Goal: Navigation & Orientation: Find specific page/section

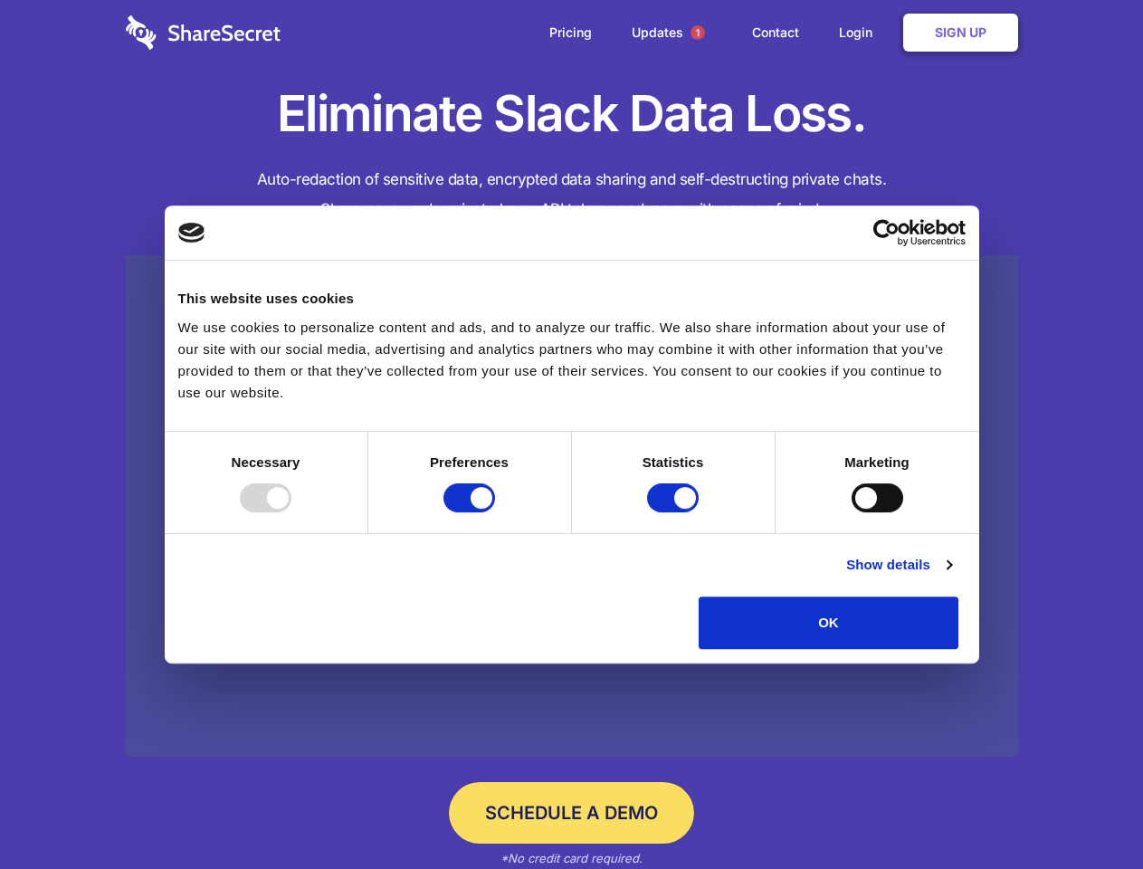
click at [291, 512] on div at bounding box center [266, 497] width 52 height 29
click at [495, 512] on input "Preferences" at bounding box center [470, 497] width 52 height 29
checkbox input "false"
click at [675, 512] on input "Statistics" at bounding box center [673, 497] width 52 height 29
checkbox input "false"
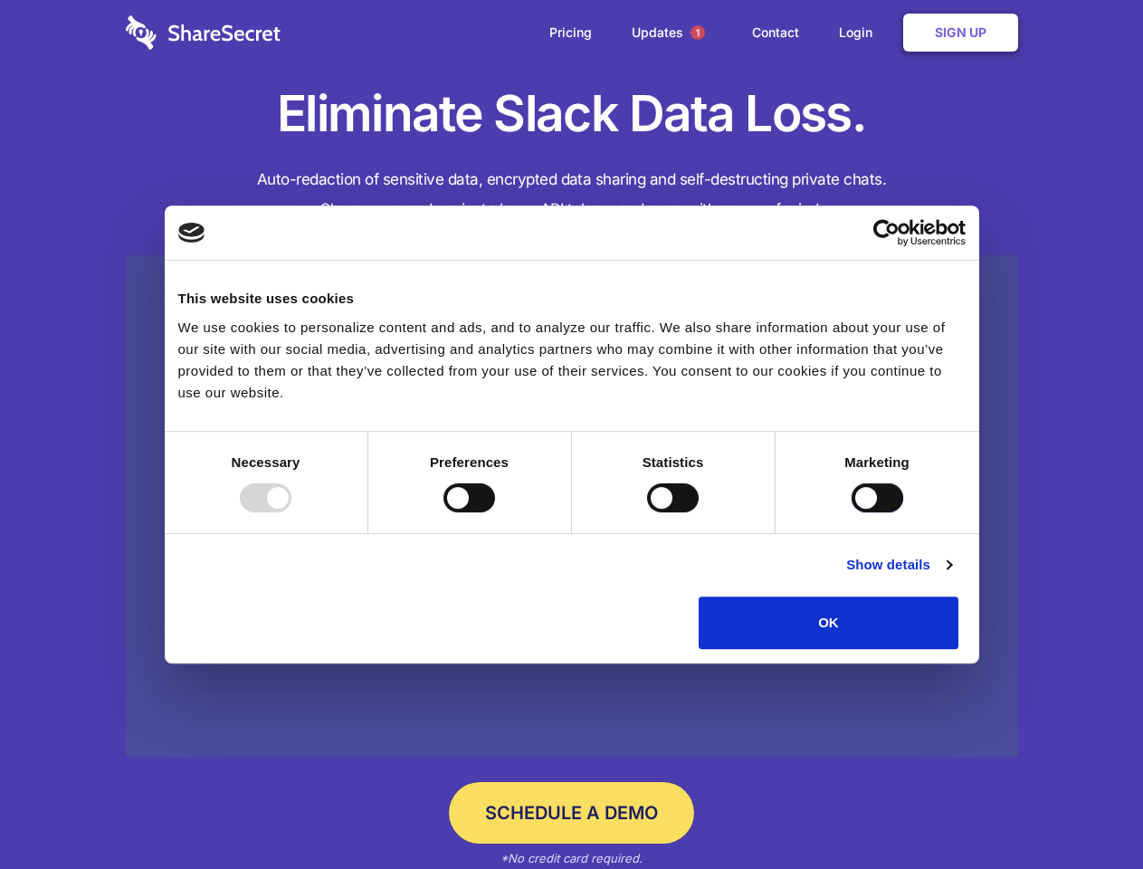
click at [852, 512] on input "Marketing" at bounding box center [878, 497] width 52 height 29
checkbox input "true"
click at [951, 576] on link "Show details" at bounding box center [898, 565] width 105 height 22
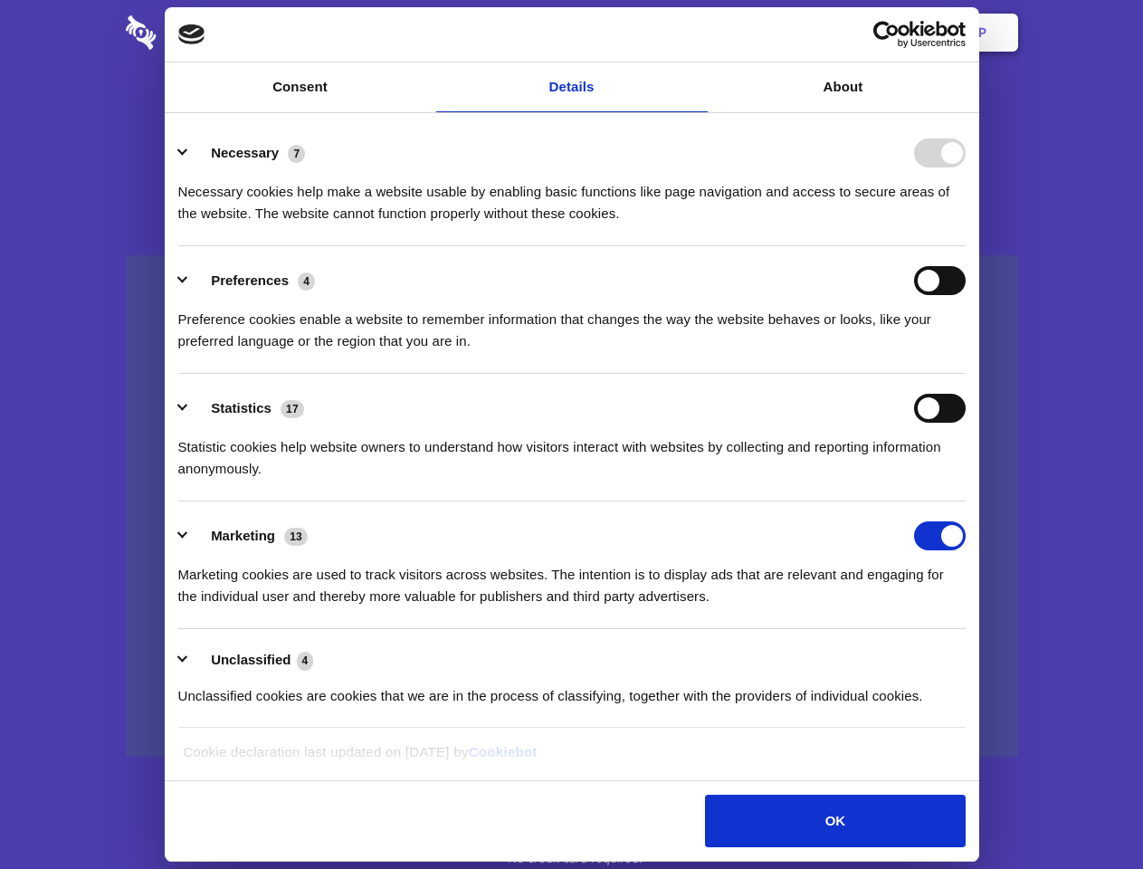
click at [1000, 655] on link at bounding box center [572, 506] width 893 height 502
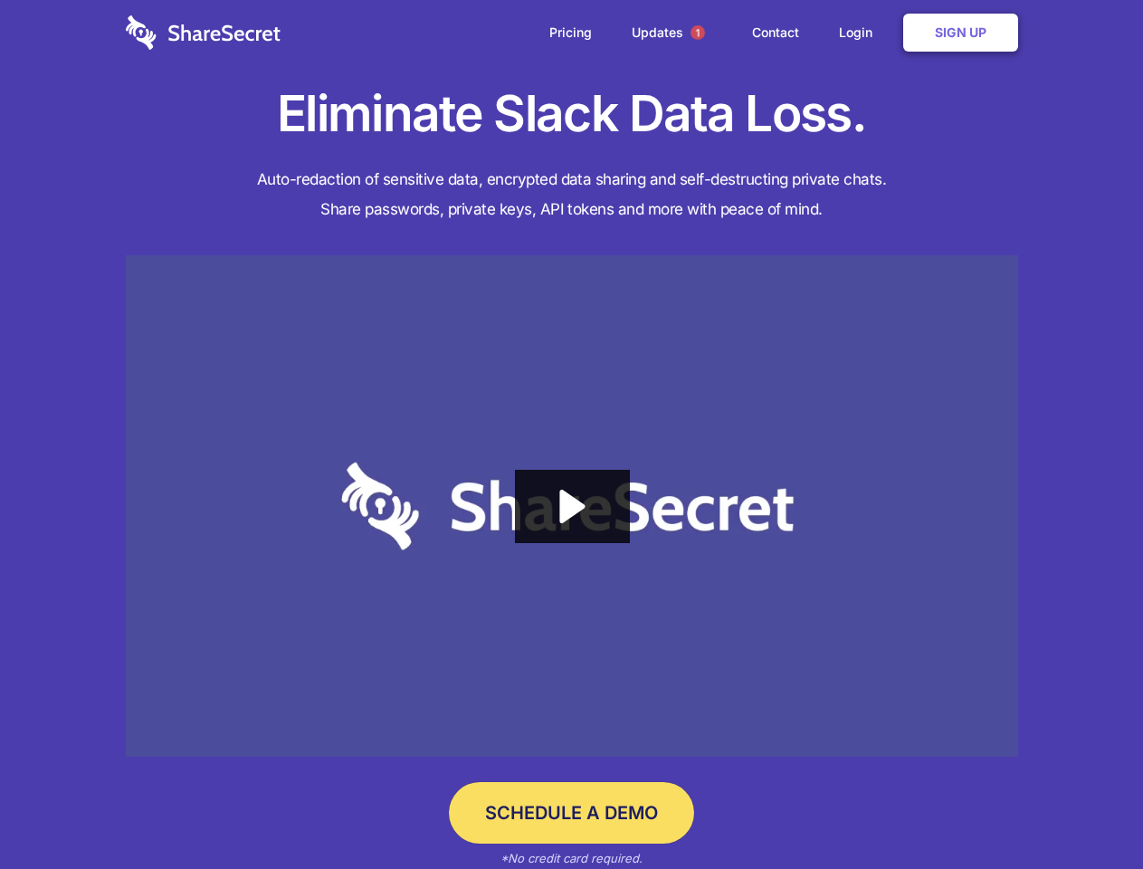
click at [697, 33] on span "1" at bounding box center [698, 32] width 14 height 14
